Goal: Task Accomplishment & Management: Use online tool/utility

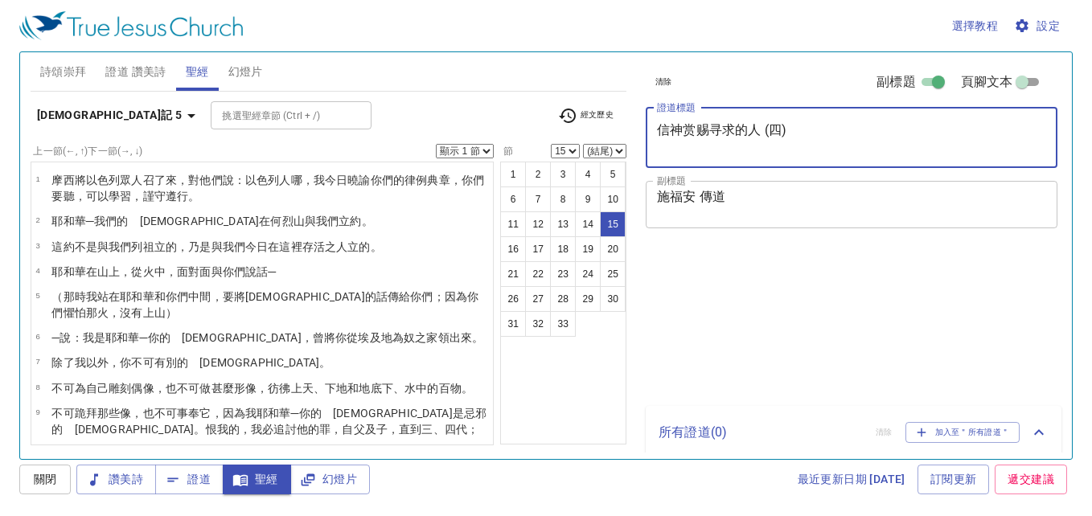
select select "15"
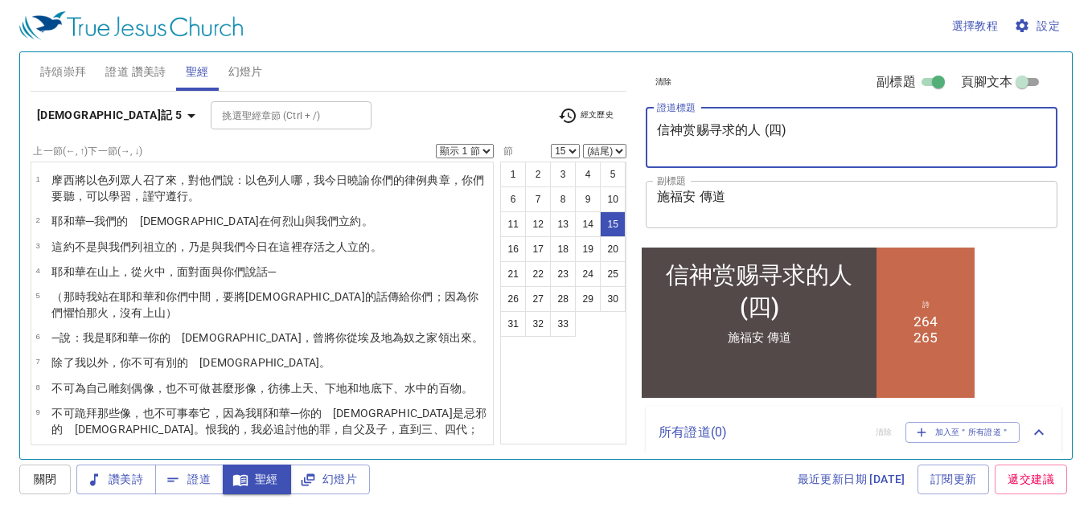
click at [712, 130] on textarea "信神赏赐寻求的人 (四)" at bounding box center [851, 137] width 389 height 31
click at [657, 131] on textarea "信神赏赐寻求的人 (四)" at bounding box center [851, 137] width 389 height 31
click at [741, 140] on textarea "信神赏赐寻求的人 (四)" at bounding box center [851, 137] width 389 height 31
click at [789, 136] on textarea "信神赏赐寻求的人 (四)" at bounding box center [851, 137] width 389 height 31
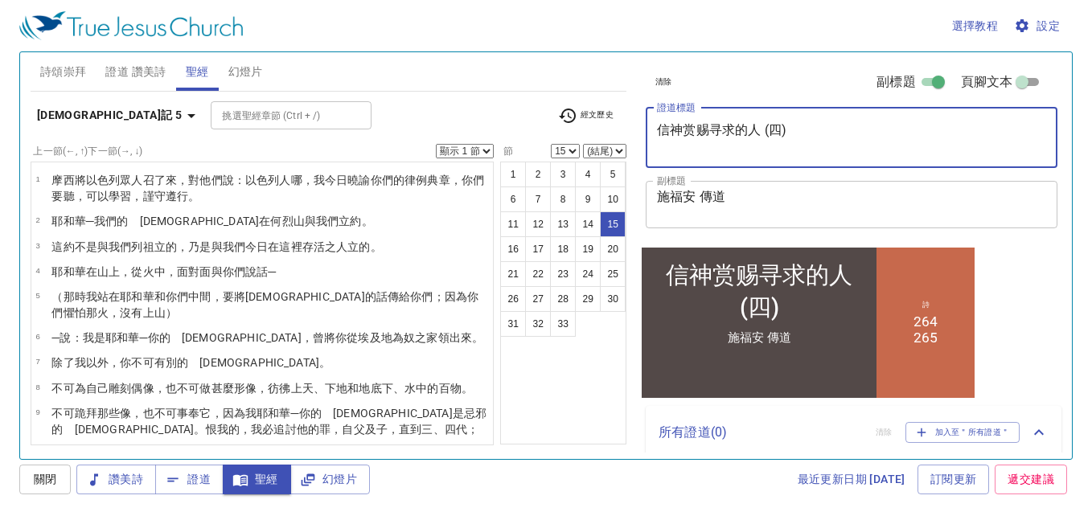
click at [789, 135] on textarea "信神赏赐寻求的人 (四)" at bounding box center [851, 137] width 389 height 31
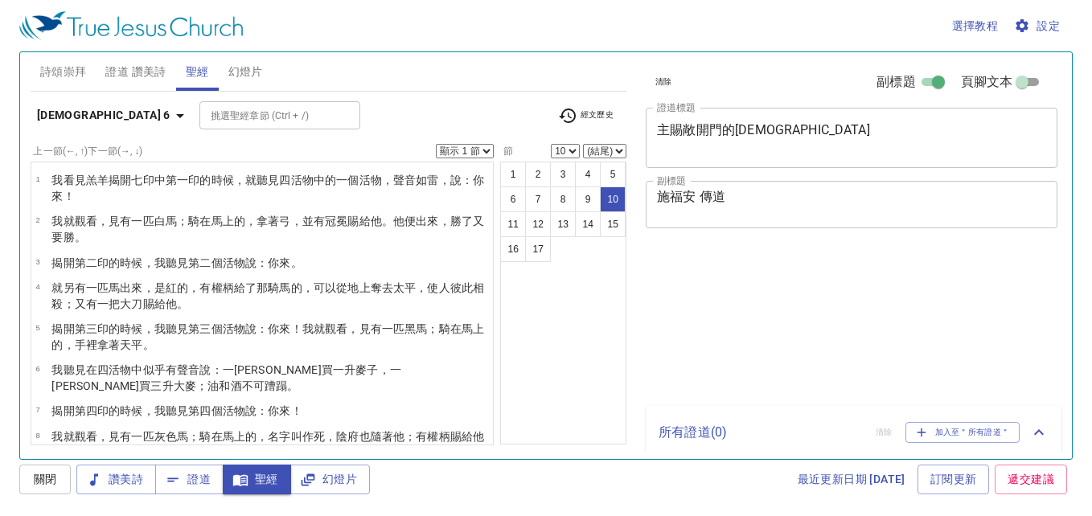
select select "10"
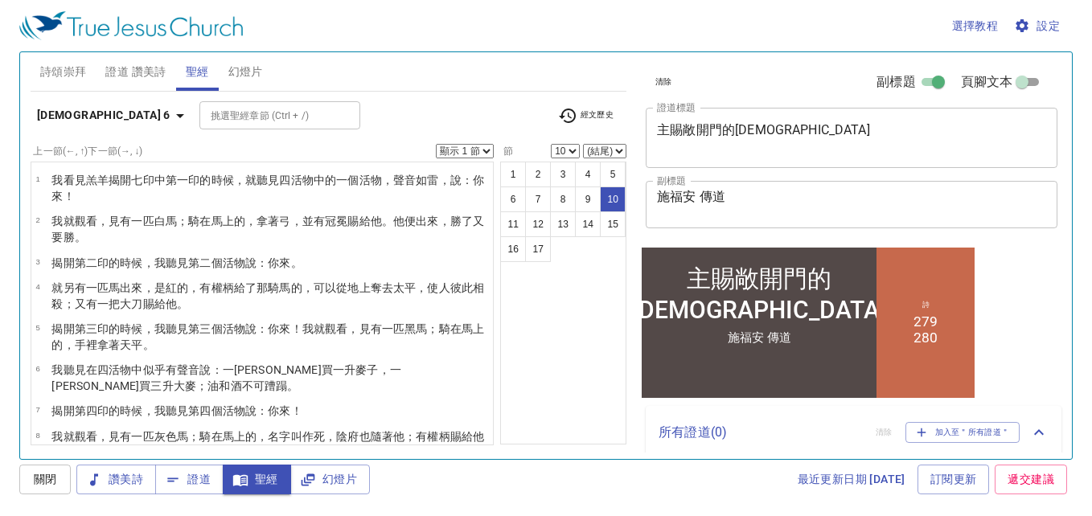
scroll to position [208, 0]
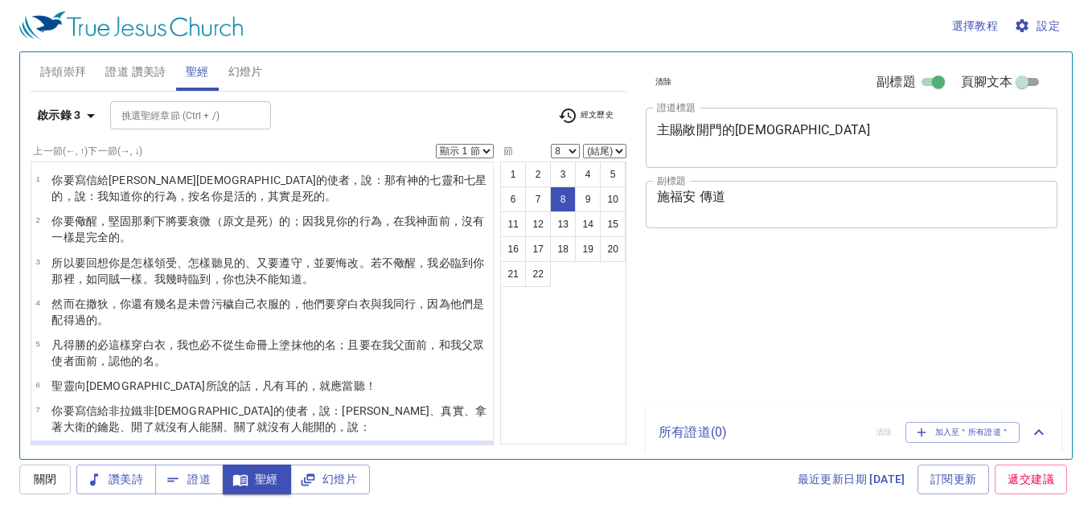
select select "8"
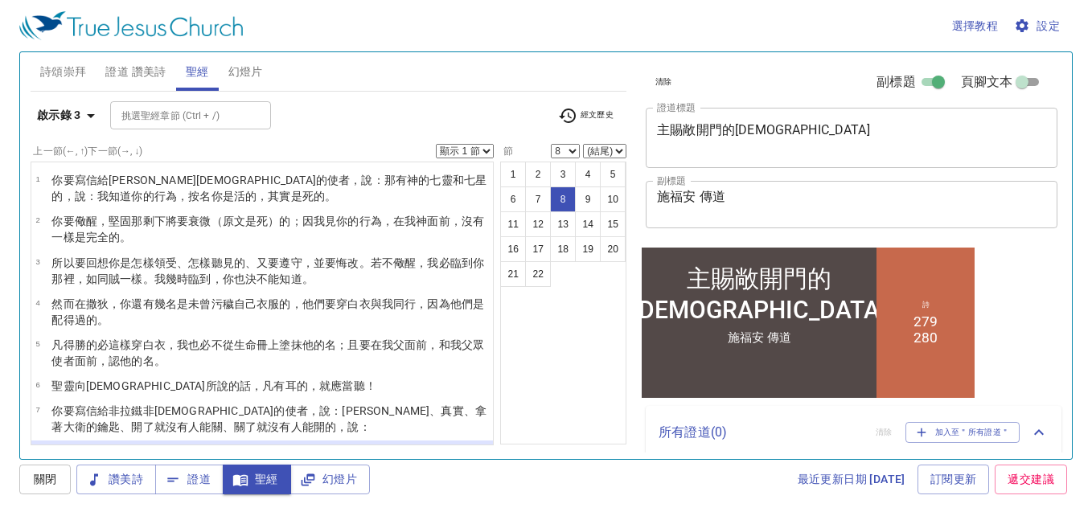
scroll to position [161, 0]
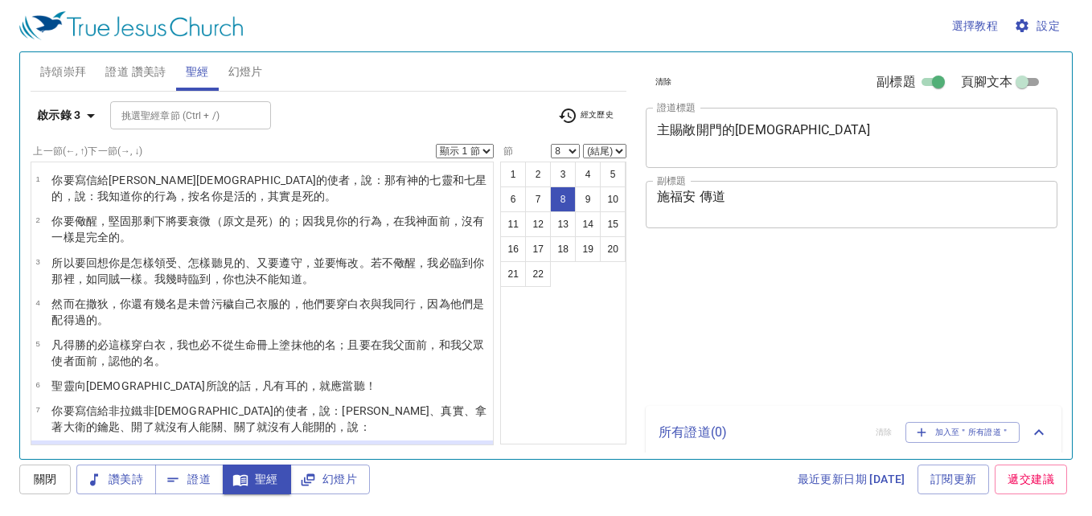
select select "8"
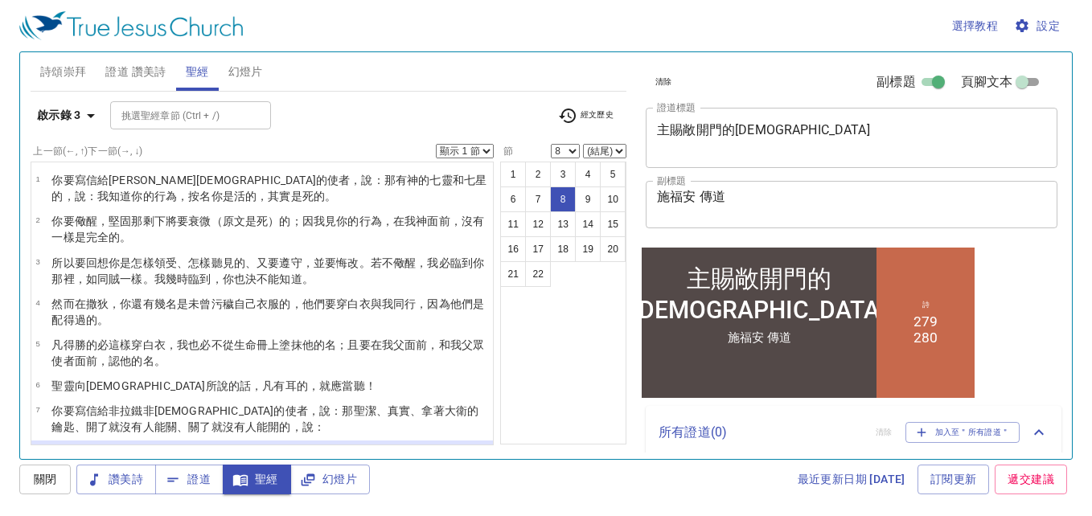
scroll to position [158, 0]
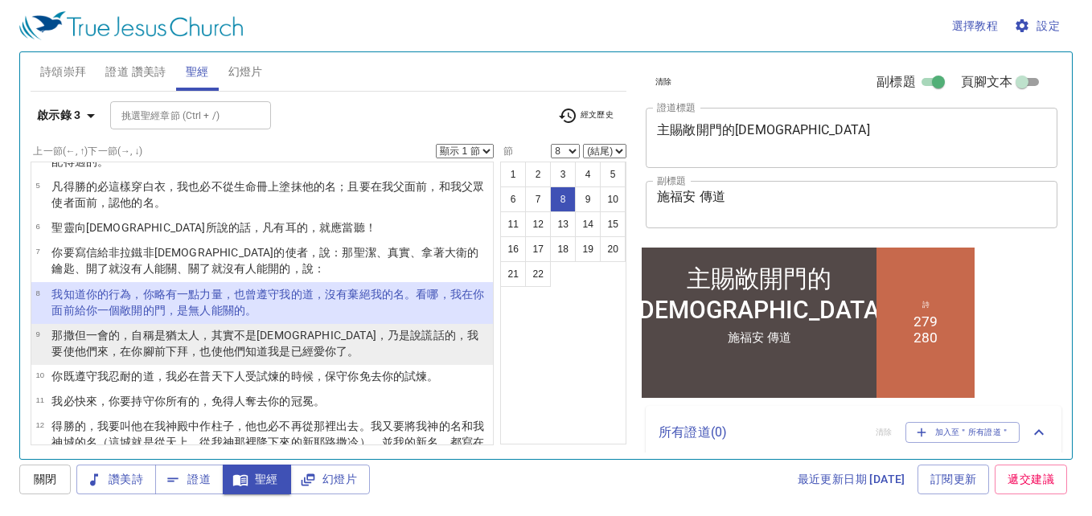
click at [336, 348] on wg4571 "了。" at bounding box center [347, 351] width 23 height 13
select select "9"
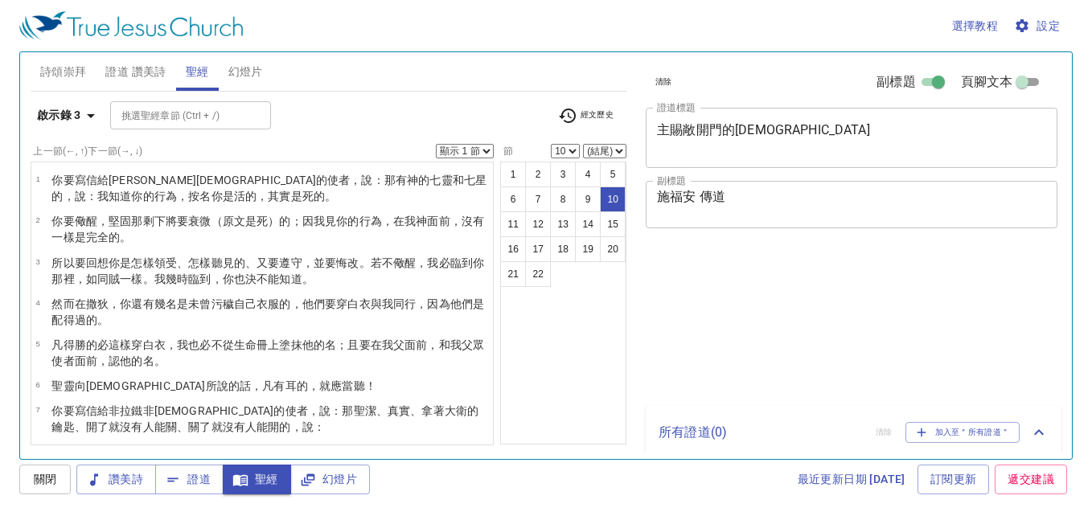
select select "10"
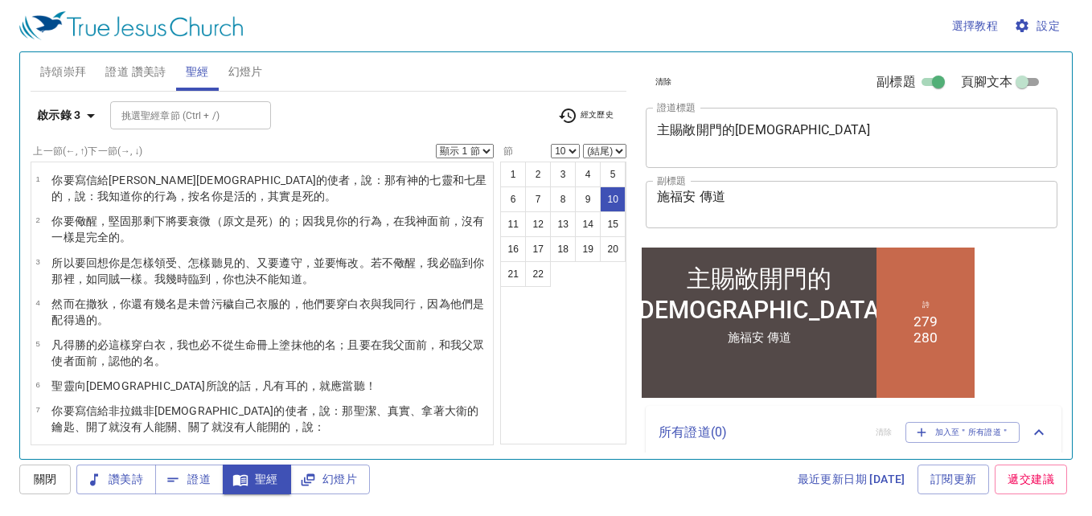
scroll to position [158, 0]
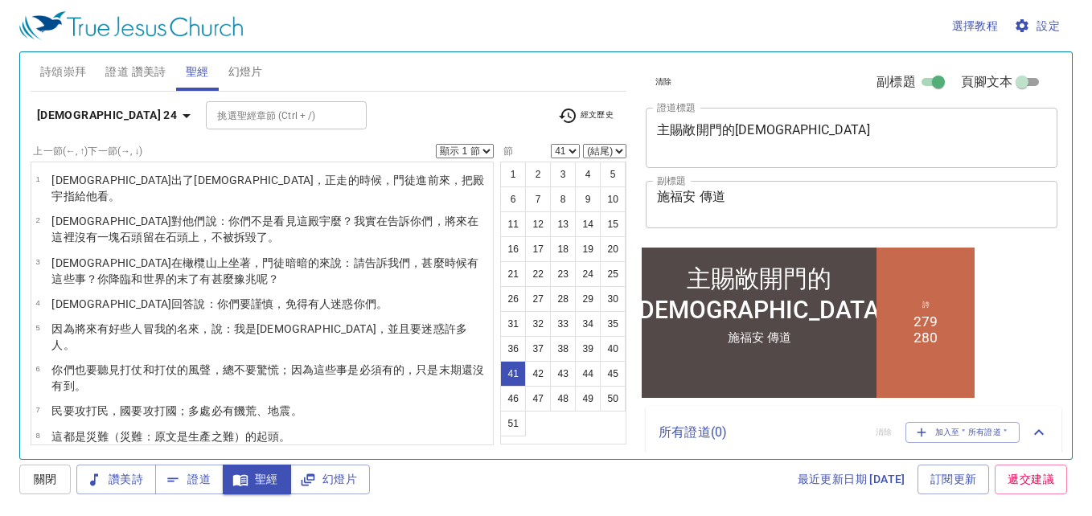
select select "37"
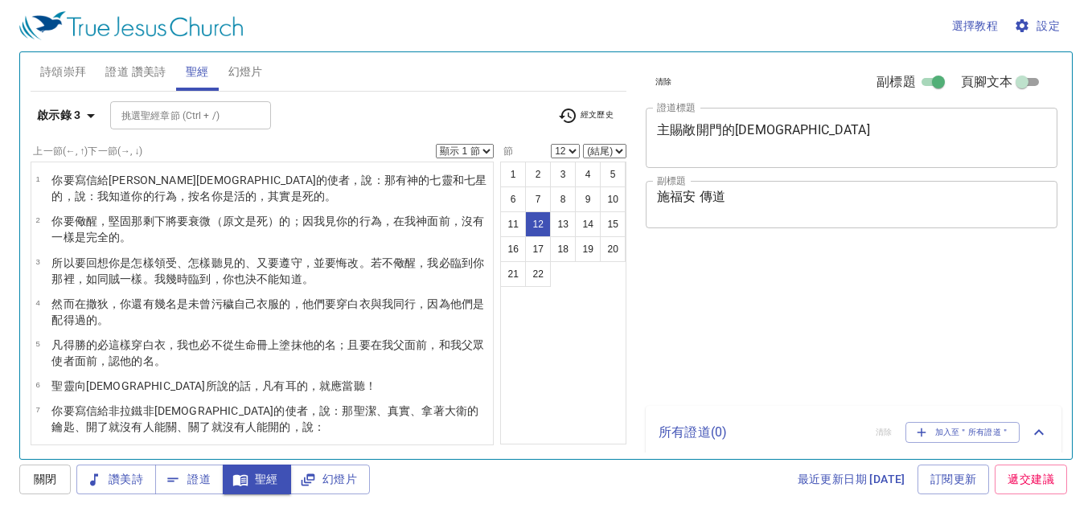
select select "12"
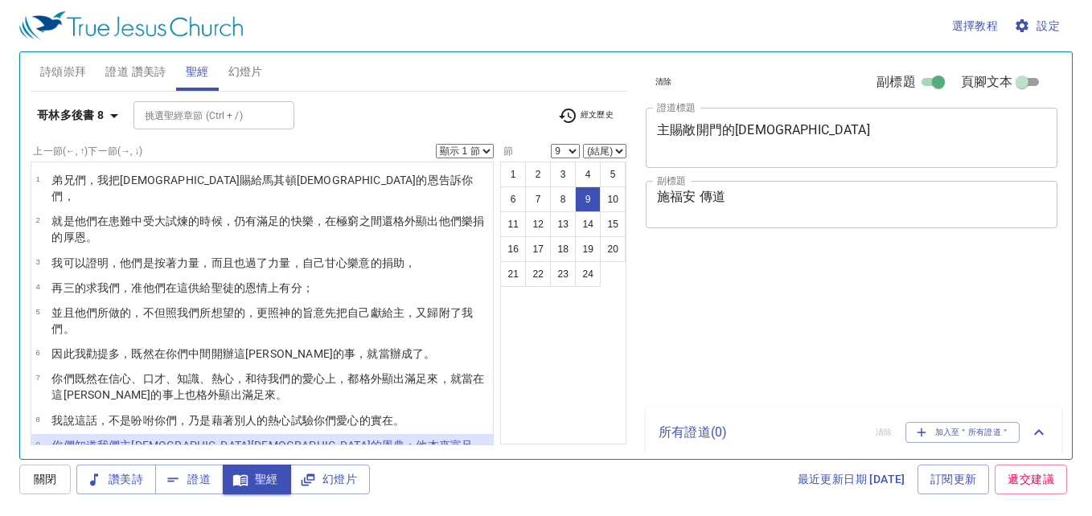
select select "9"
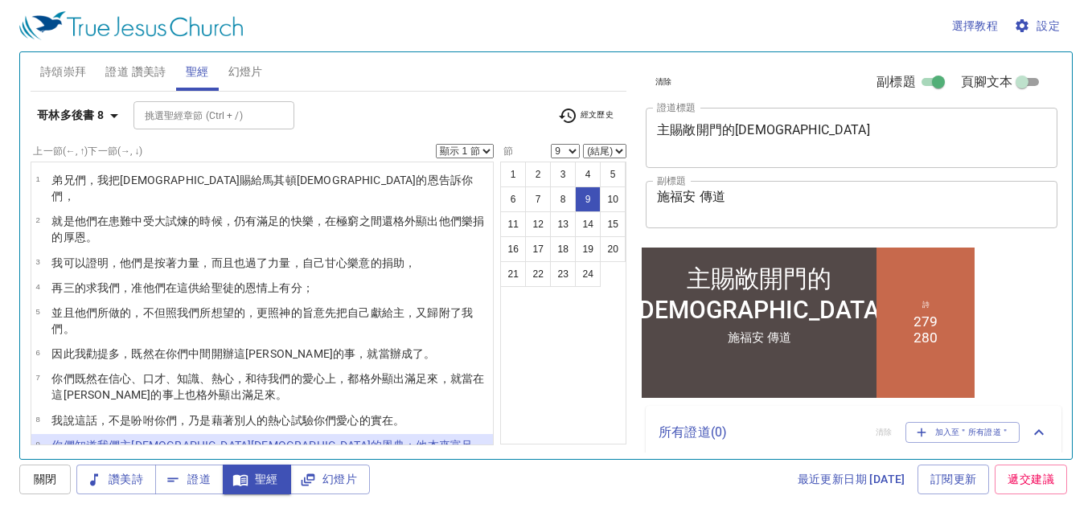
scroll to position [135, 0]
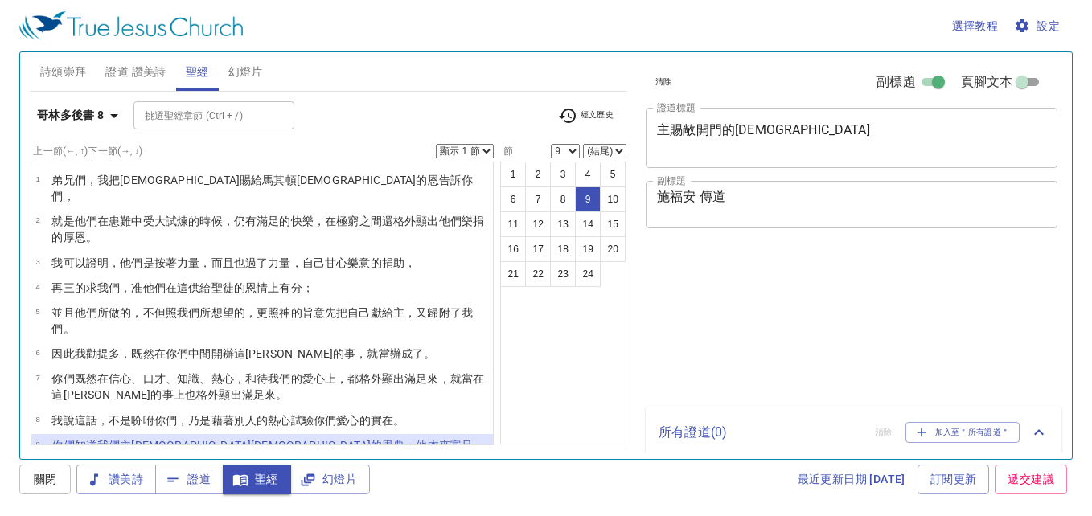
select select "9"
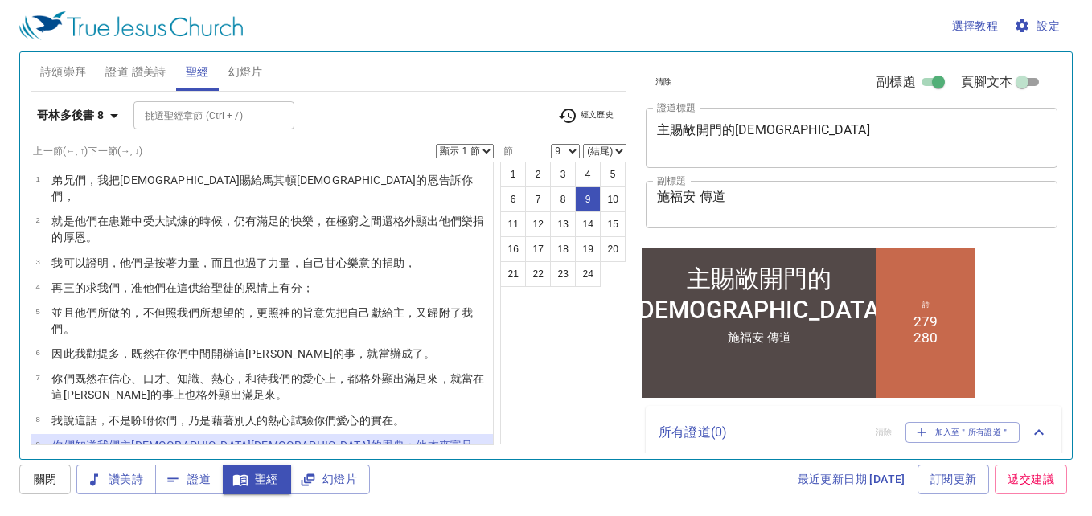
scroll to position [135, 0]
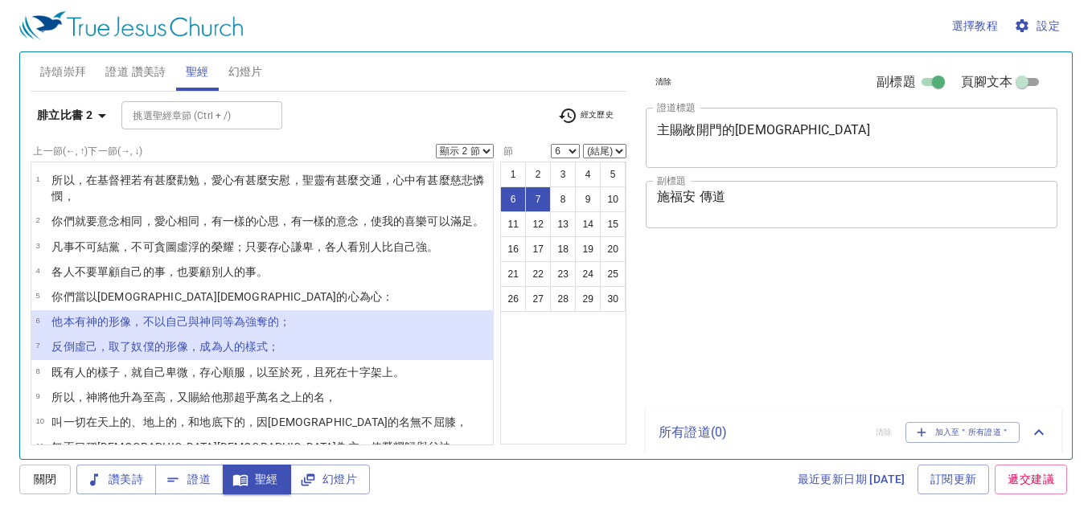
select select "2"
select select "6"
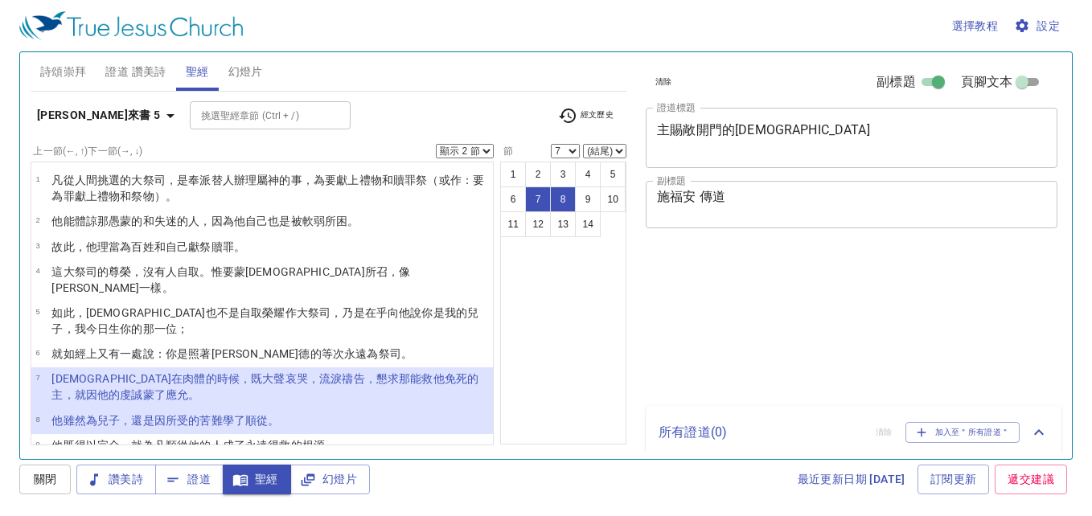
select select "2"
select select "7"
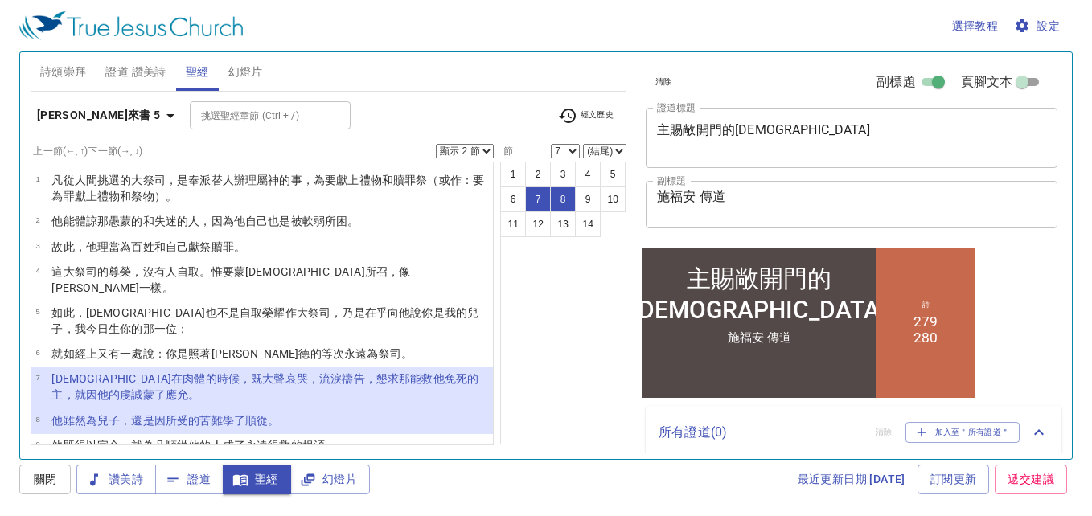
scroll to position [80, 0]
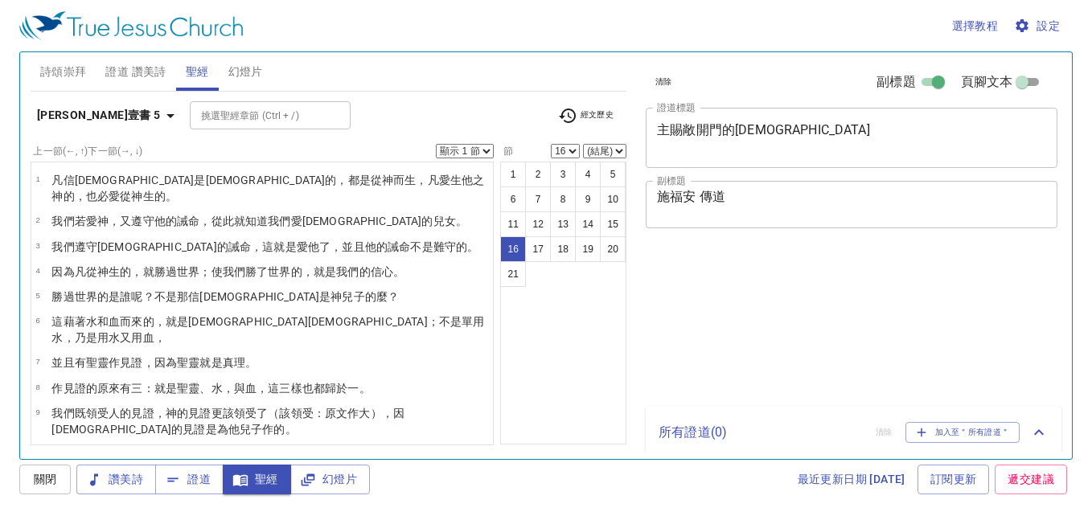
select select "16"
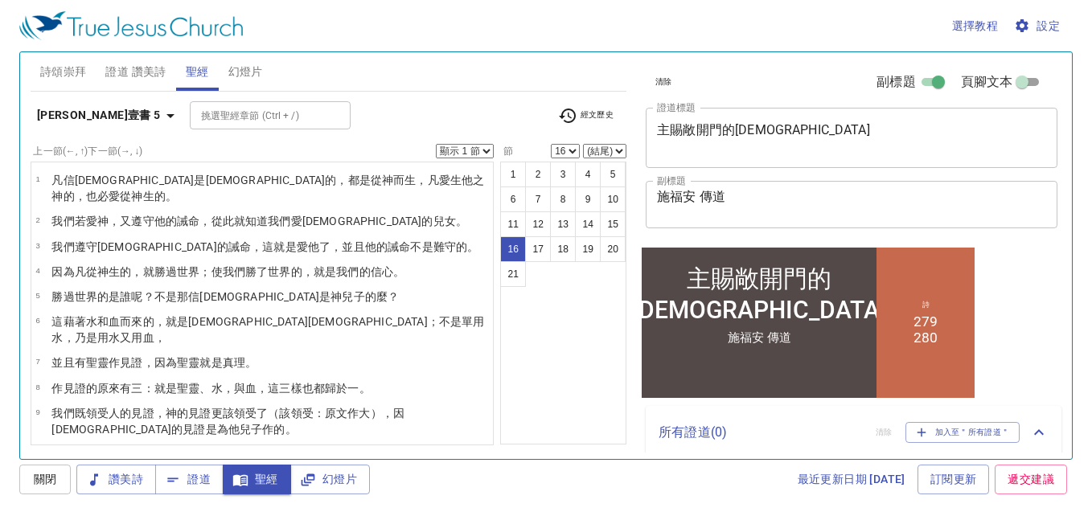
scroll to position [294, 0]
